Goal: Communication & Community: Answer question/provide support

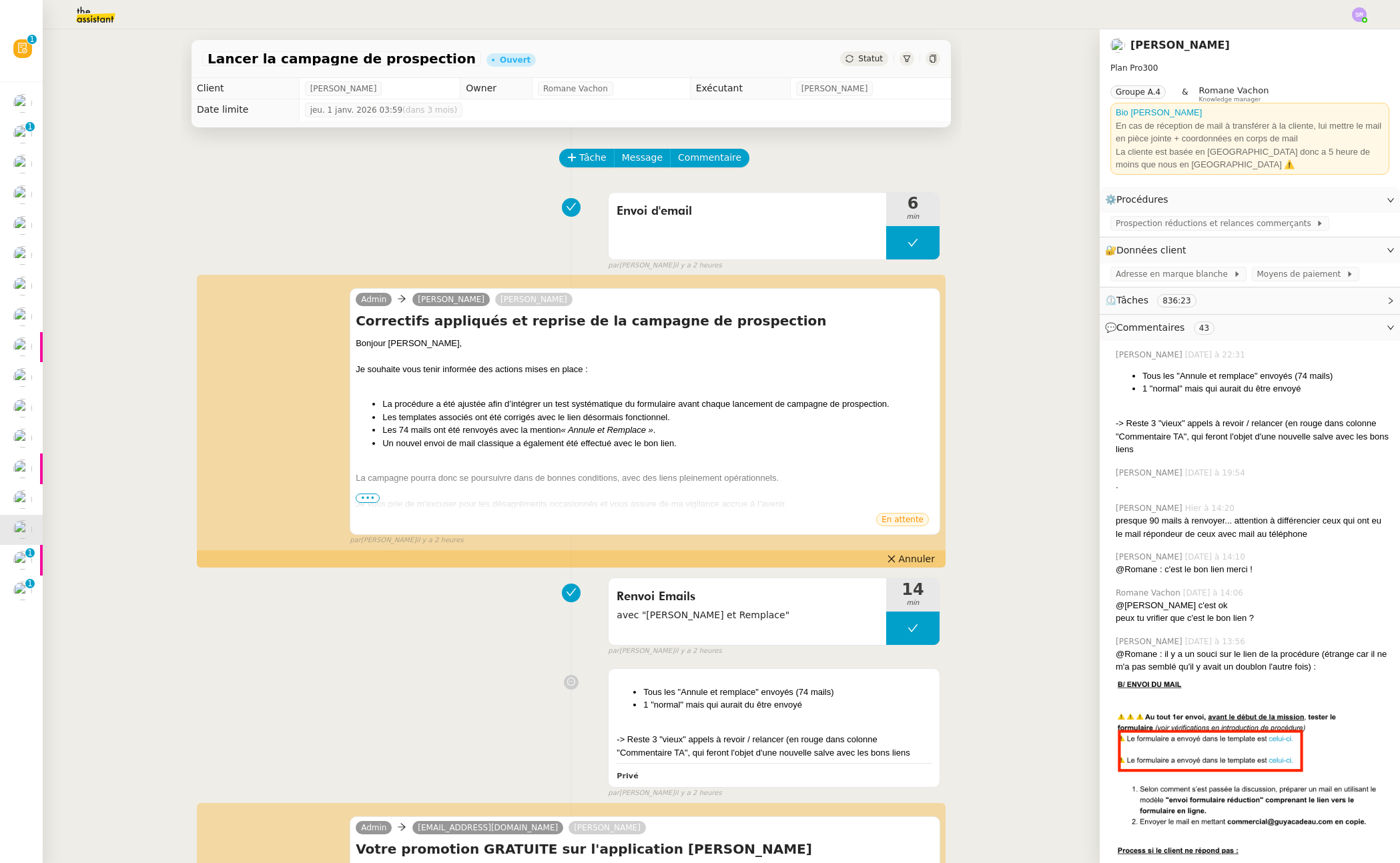
click at [368, 498] on span "•••" at bounding box center [368, 498] width 24 height 9
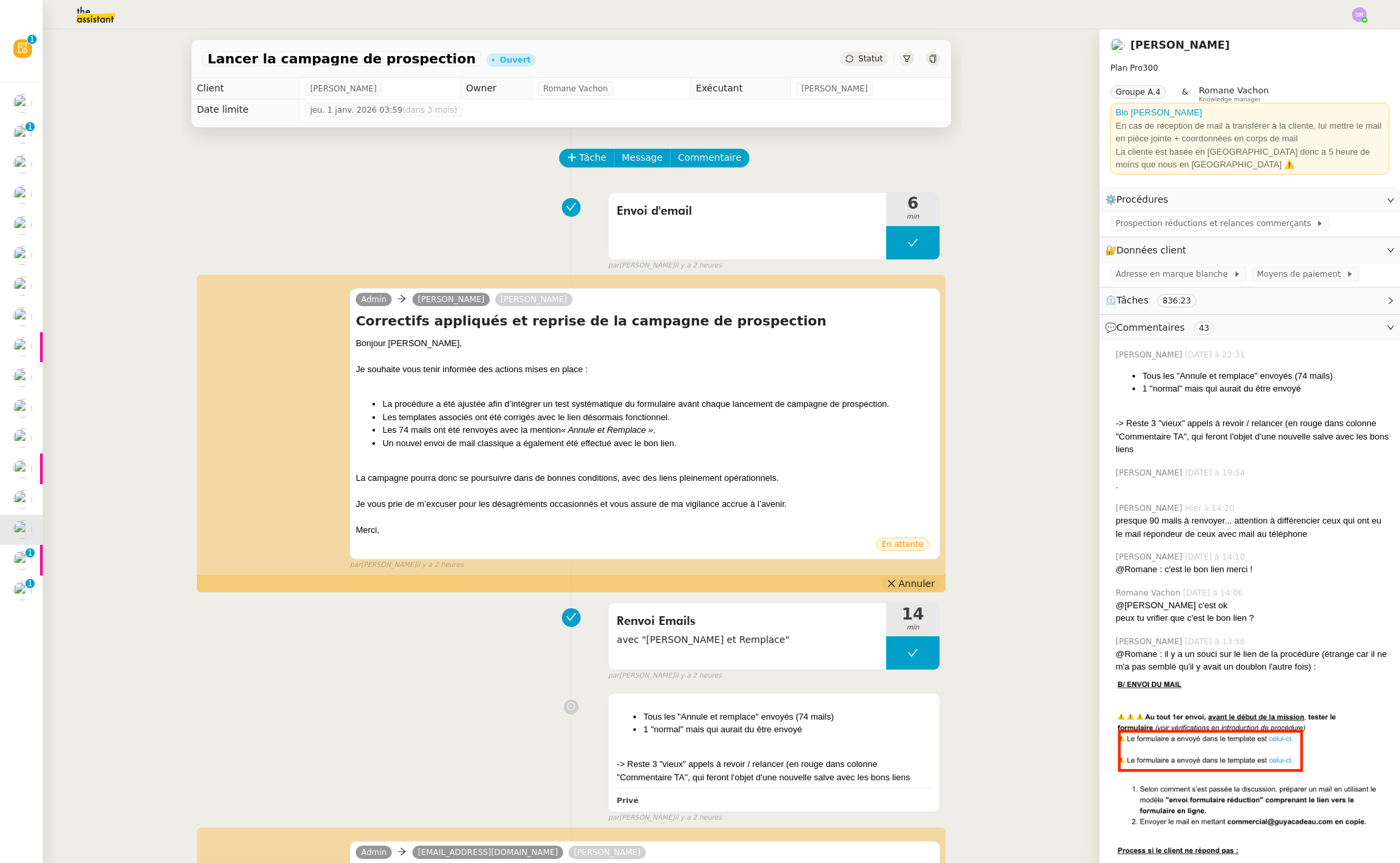
click at [894, 582] on button "Annuler" at bounding box center [910, 584] width 58 height 15
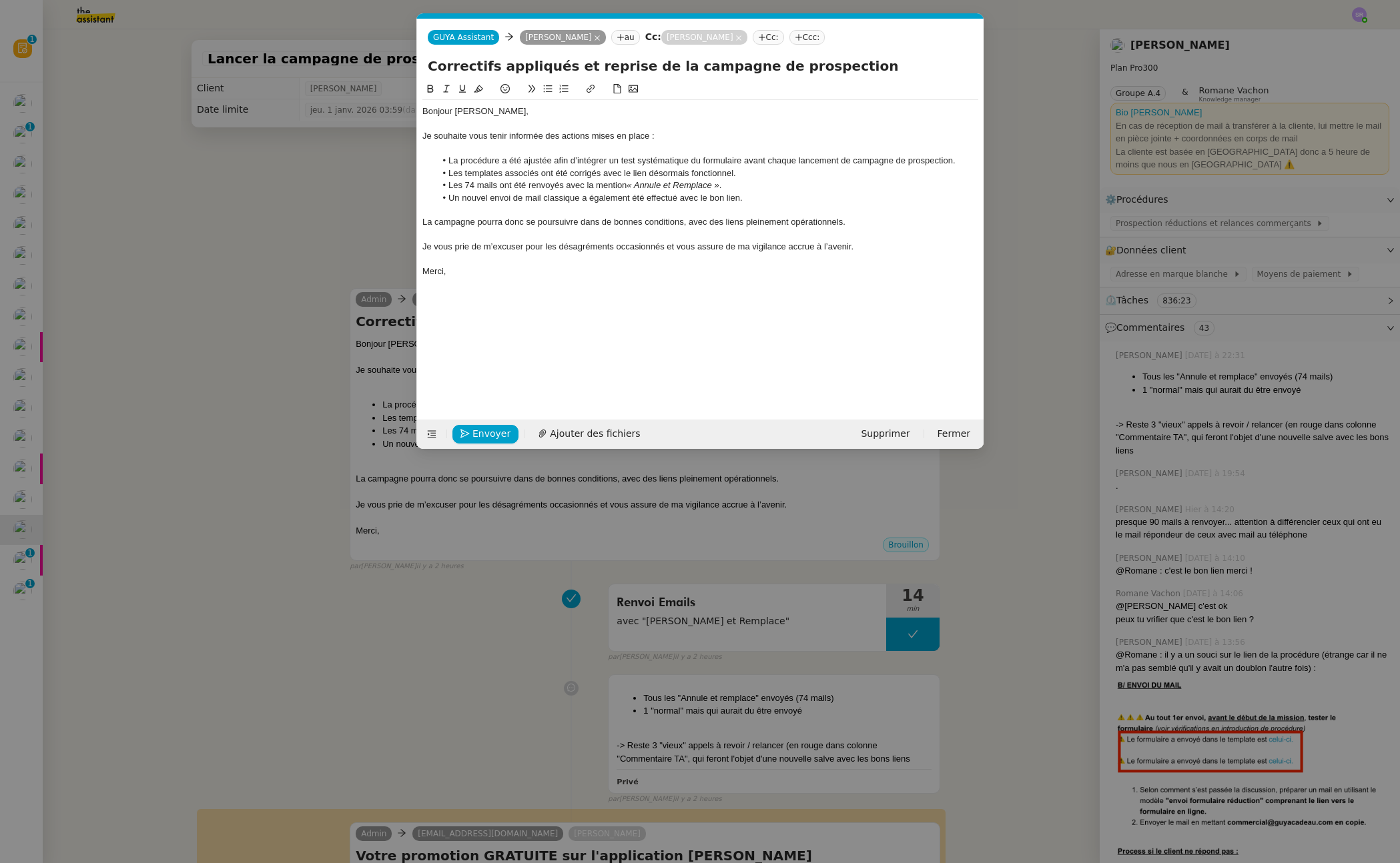
scroll to position [0, 28]
drag, startPoint x: 579, startPoint y: 224, endPoint x: 672, endPoint y: 224, distance: 93.0
click at [672, 224] on div "La campagne pourra donc se poursuivre dans de bonnes conditions, avec des liens…" at bounding box center [700, 222] width 556 height 12
click at [499, 224] on div "La campagne pourra donc se poursuivre dans de bonnes conditions, avec des liens…" at bounding box center [700, 222] width 556 height 12
click at [502, 224] on div "La campagne pourra donc se poursuivre dans de bonnes conditions, avec des liens…" at bounding box center [700, 222] width 556 height 12
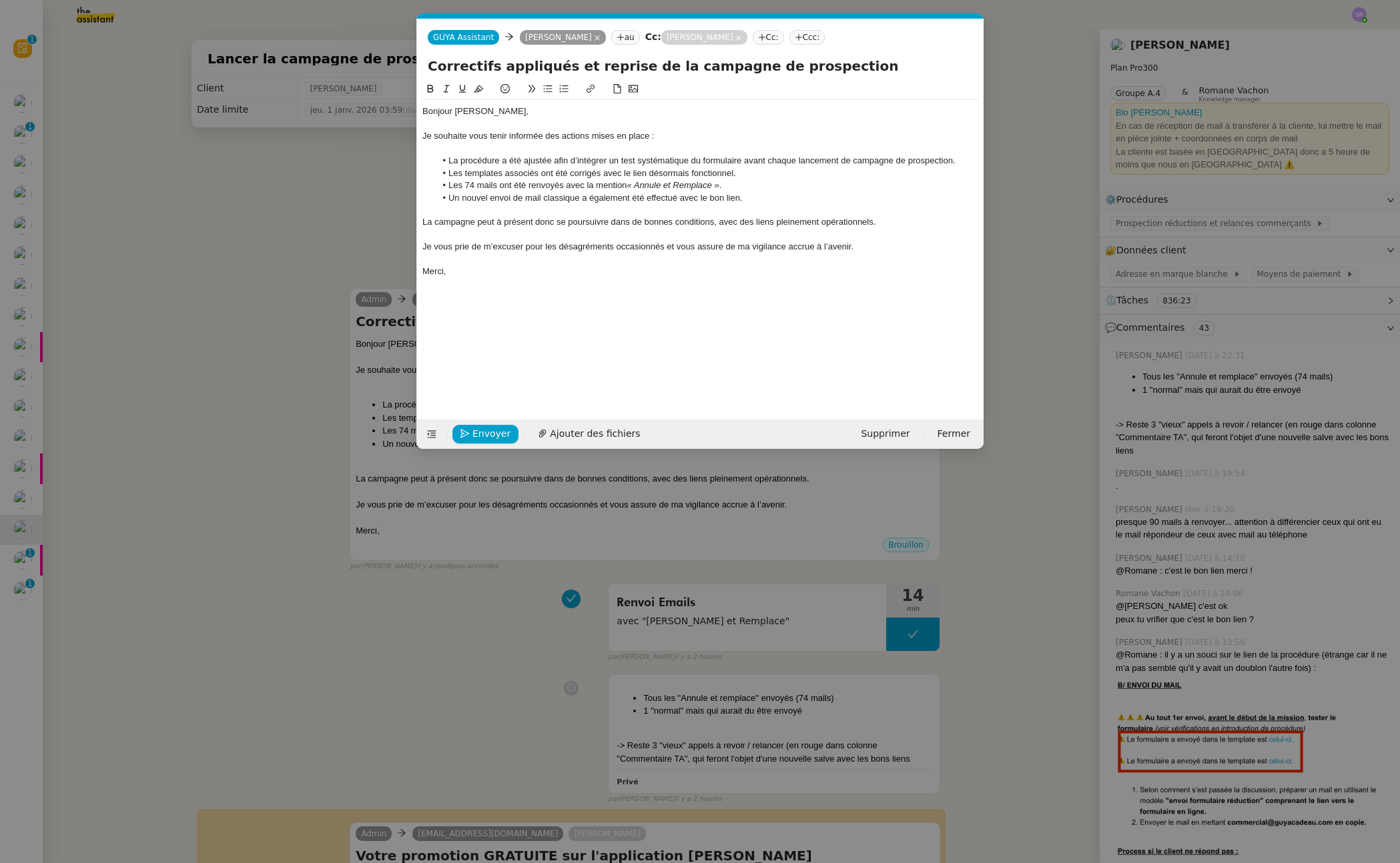
click at [547, 224] on div "La campagne peut à présent donc se poursuivre dans de bonnes conditions, avec d…" at bounding box center [700, 222] width 556 height 12
click at [591, 223] on div "La campagne peut à présent se poursuivre dans de bonnes conditions, avec des li…" at bounding box center [700, 222] width 556 height 12
click at [350, 243] on nz-modal-container "Service TA - VOYAGE - PROPOSITION GLOBALE A utiliser dans le cadre de propositi…" at bounding box center [700, 431] width 1400 height 863
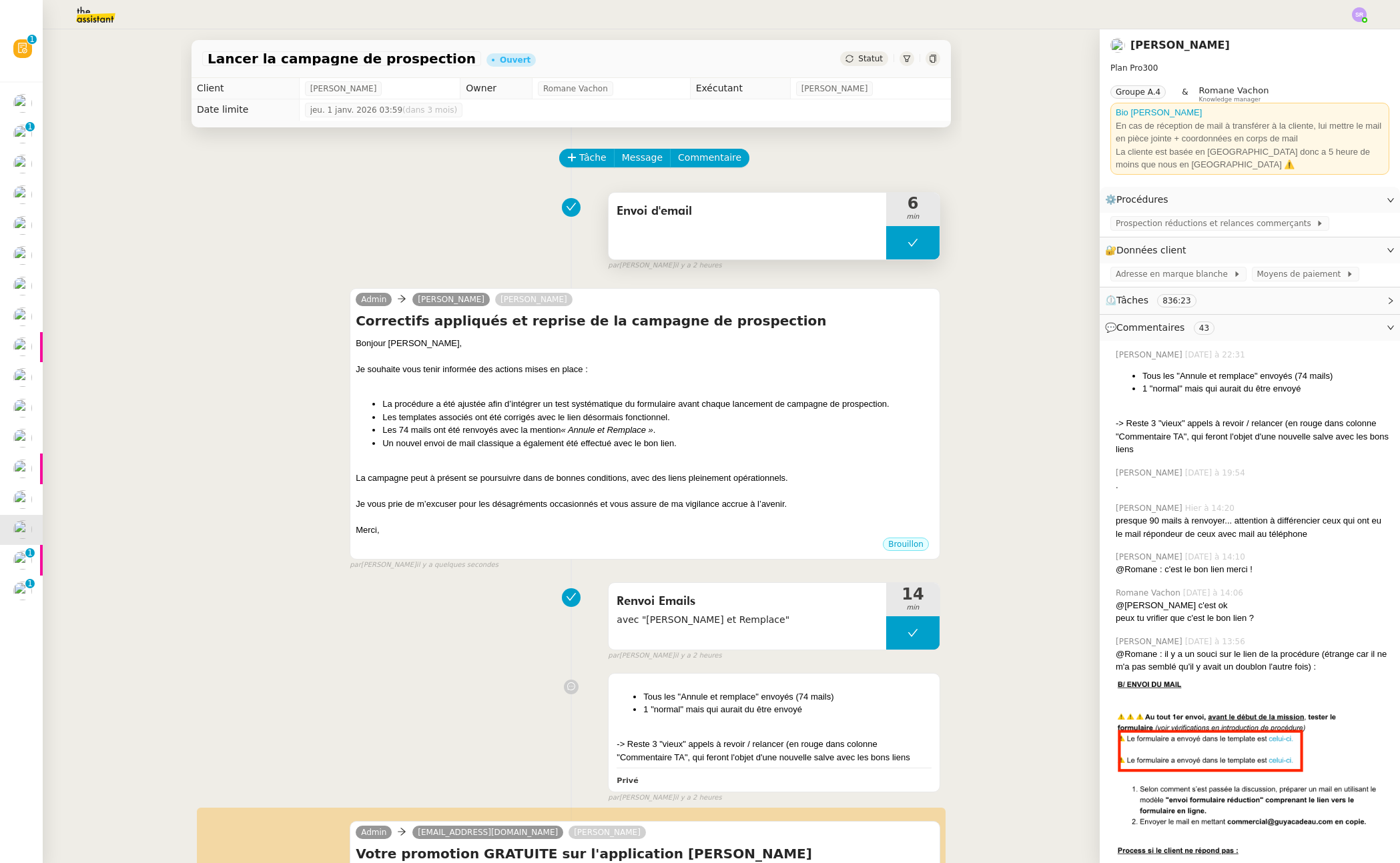
drag, startPoint x: 902, startPoint y: 249, endPoint x: 890, endPoint y: 248, distance: 12.0
click at [902, 249] on button at bounding box center [912, 243] width 53 height 34
click at [886, 237] on div at bounding box center [886, 243] width 0 height 34
click at [588, 427] on em "« Annule et Remplace »" at bounding box center [606, 430] width 92 height 10
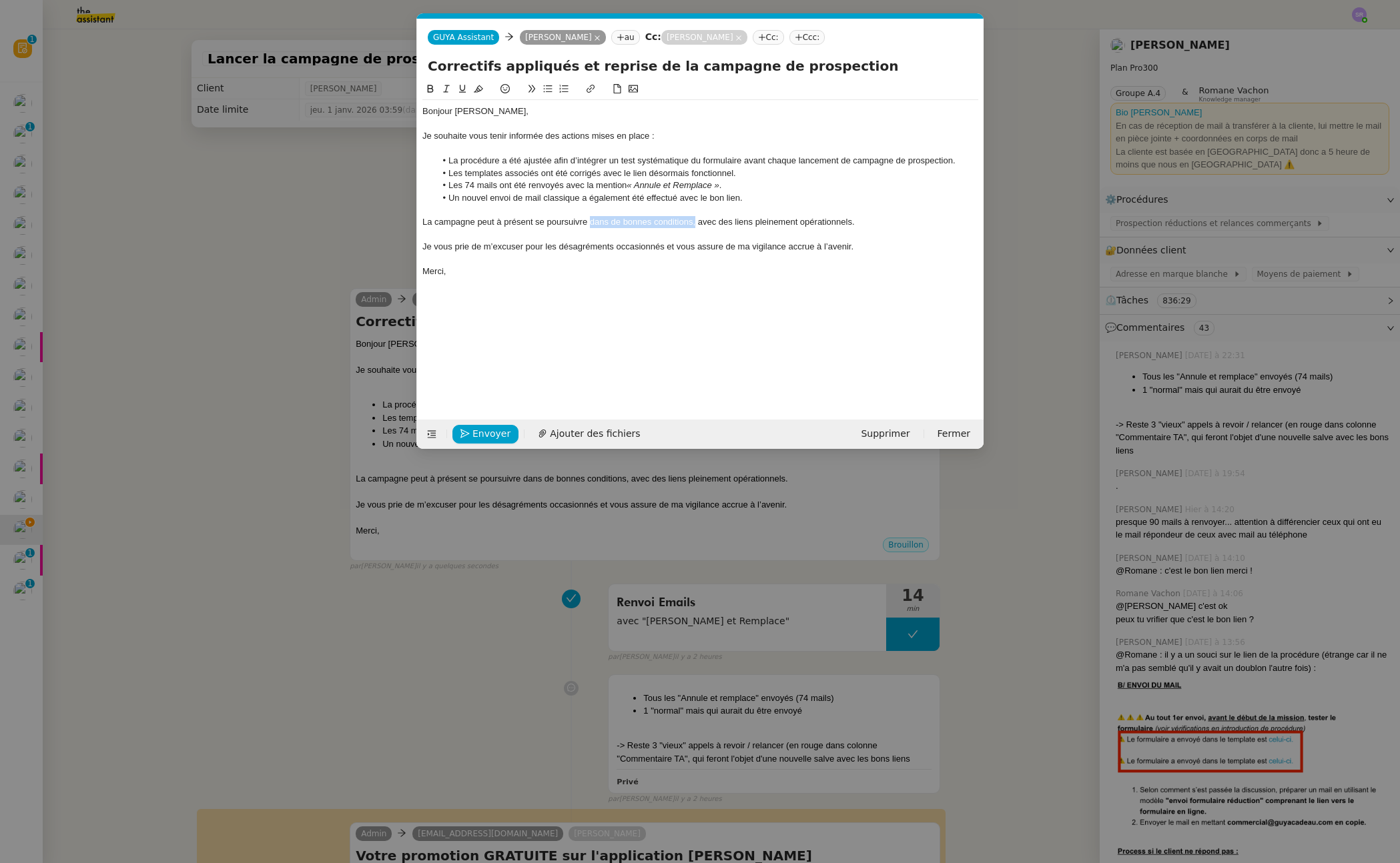
drag, startPoint x: 591, startPoint y: 224, endPoint x: 696, endPoint y: 222, distance: 105.0
click at [696, 222] on div "La campagne peut à présent se poursuivre dans de bonnes conditions, avec des li…" at bounding box center [700, 222] width 556 height 12
click at [680, 224] on div "La campagne peut à présent se poursuivre avec des liens pleinement opérationnel…" at bounding box center [700, 222] width 556 height 12
click at [720, 225] on div "La campagne peut à présent se poursuivre avec des liens opérationnels." at bounding box center [700, 222] width 556 height 12
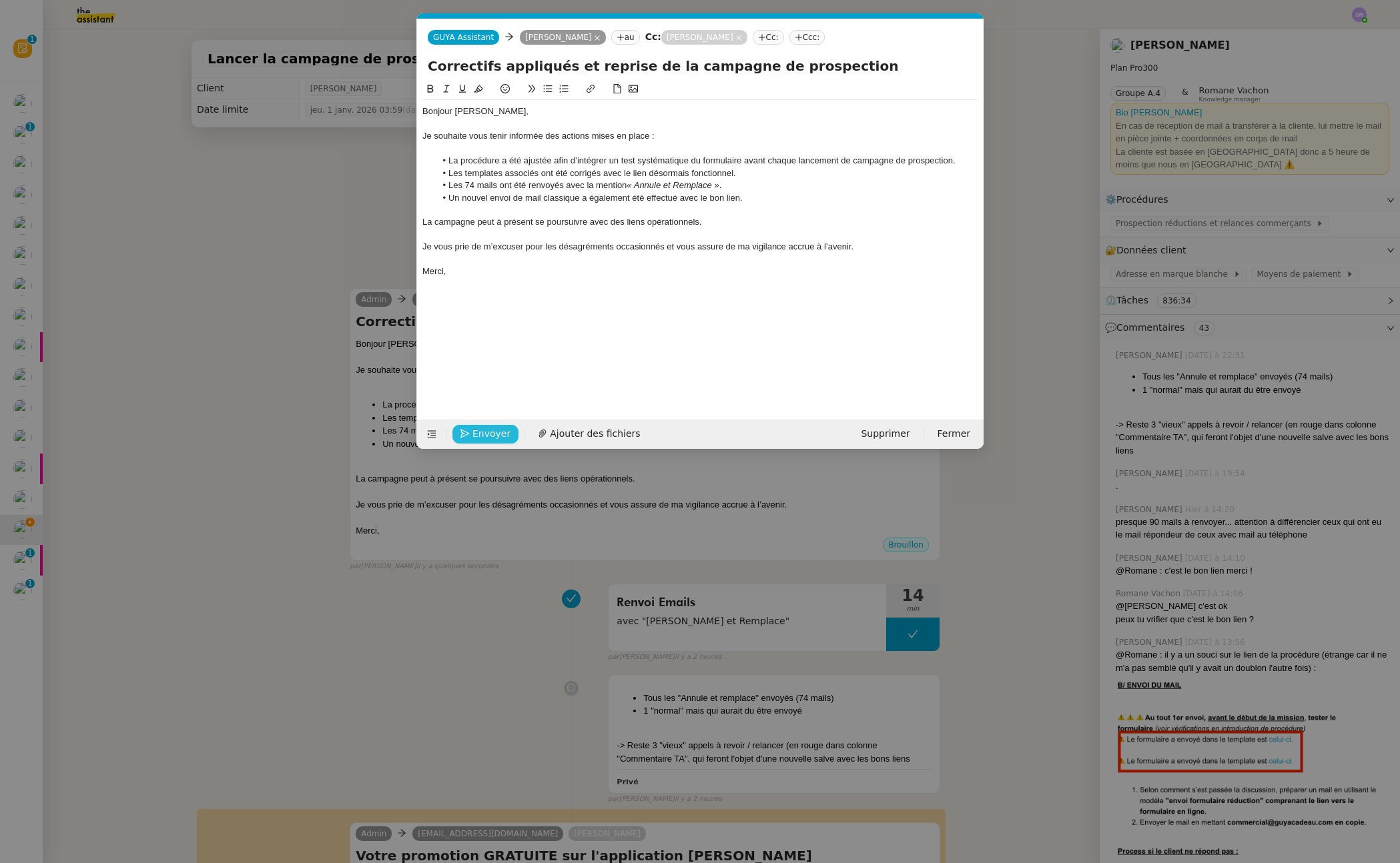
click at [485, 433] on span "Envoyer" at bounding box center [491, 433] width 38 height 15
click at [496, 430] on span "Confirmer l'envoi" at bounding box center [512, 433] width 80 height 15
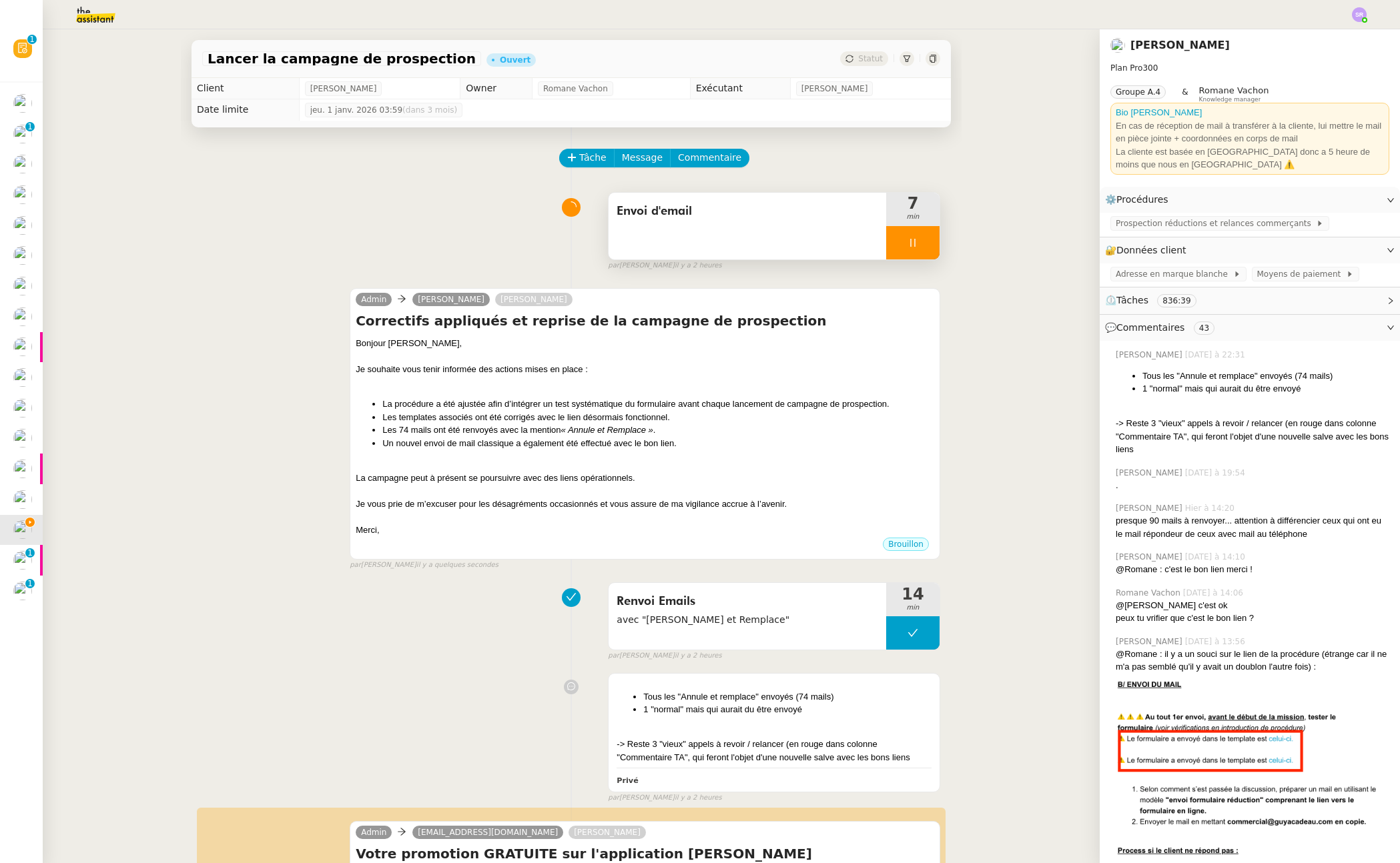
click at [910, 242] on icon at bounding box center [913, 243] width 10 height 10
click at [921, 243] on icon at bounding box center [926, 243] width 10 height 10
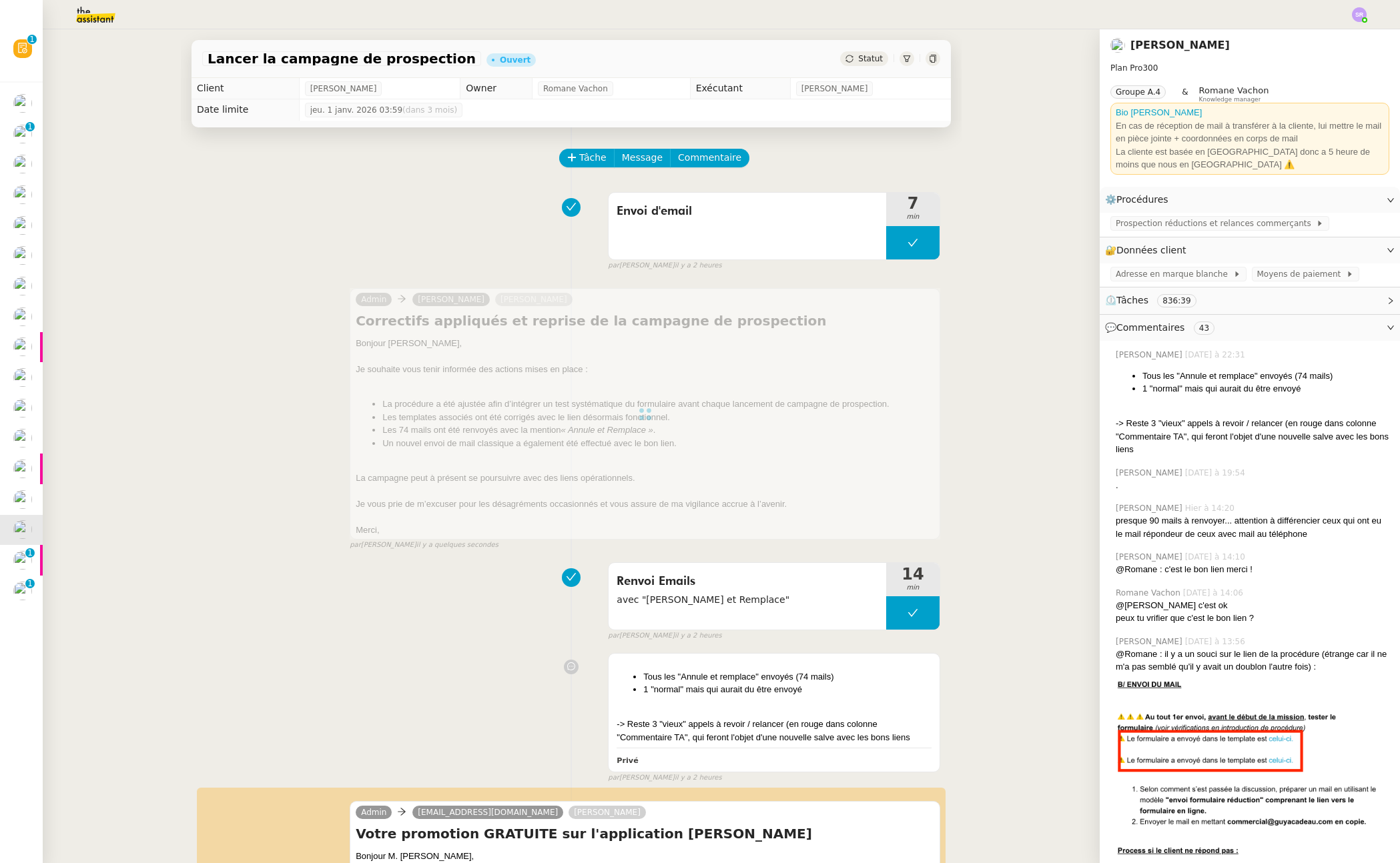
click at [1366, 10] on div at bounding box center [1359, 15] width 15 height 15
click at [1350, 34] on li "Suivi" at bounding box center [1323, 37] width 87 height 19
